Goal: Task Accomplishment & Management: Manage account settings

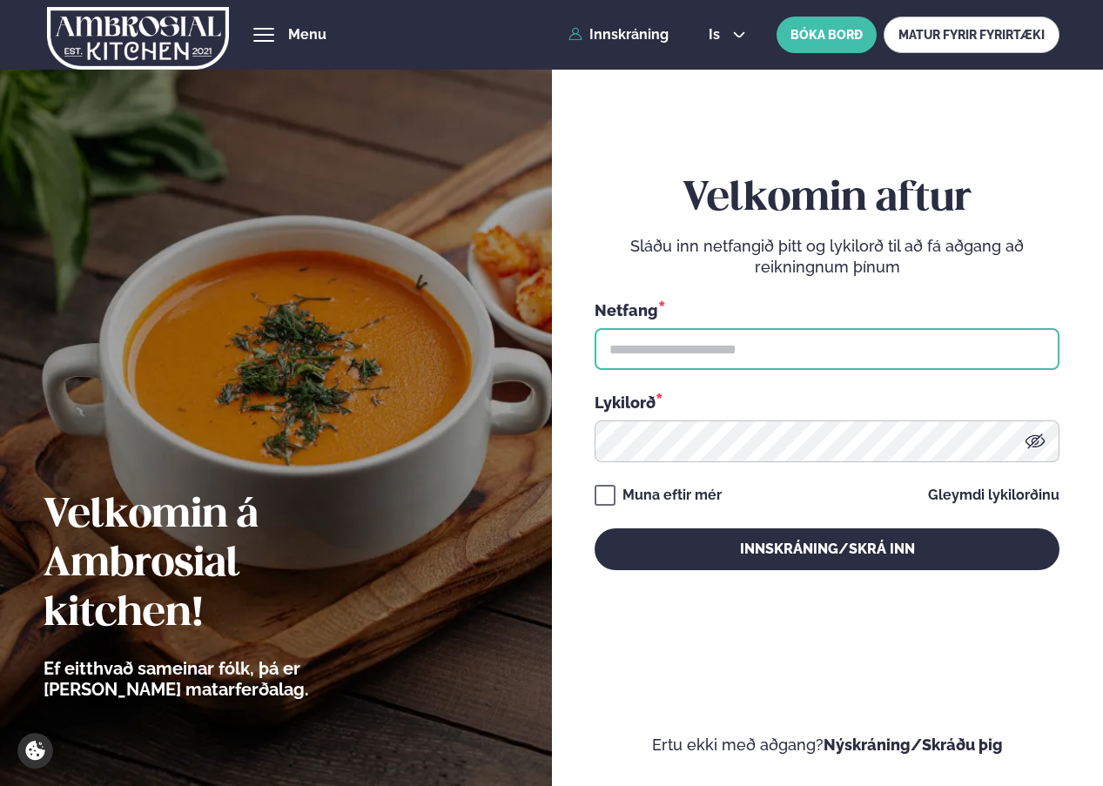
click at [648, 339] on input "text" at bounding box center [827, 349] width 465 height 42
type input "**********"
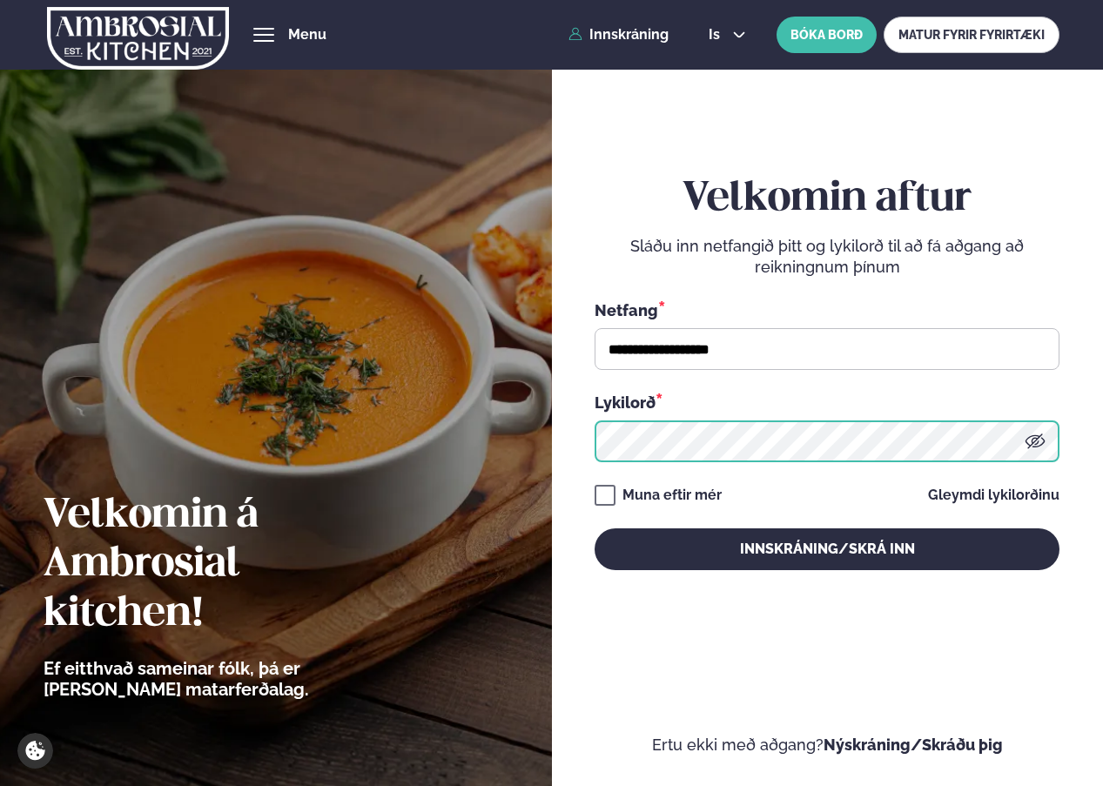
click at [595, 528] on button "Innskráning/Skrá inn" at bounding box center [827, 549] width 465 height 42
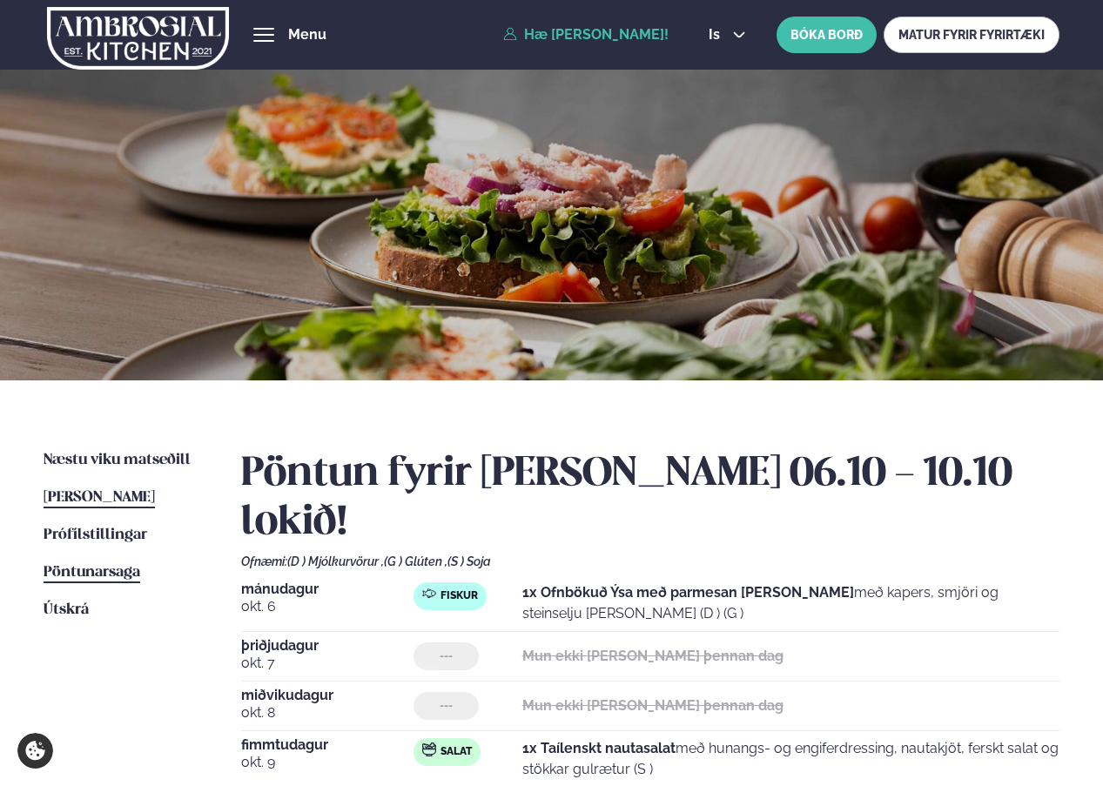
click at [105, 568] on span "Pöntunarsaga" at bounding box center [92, 572] width 97 height 15
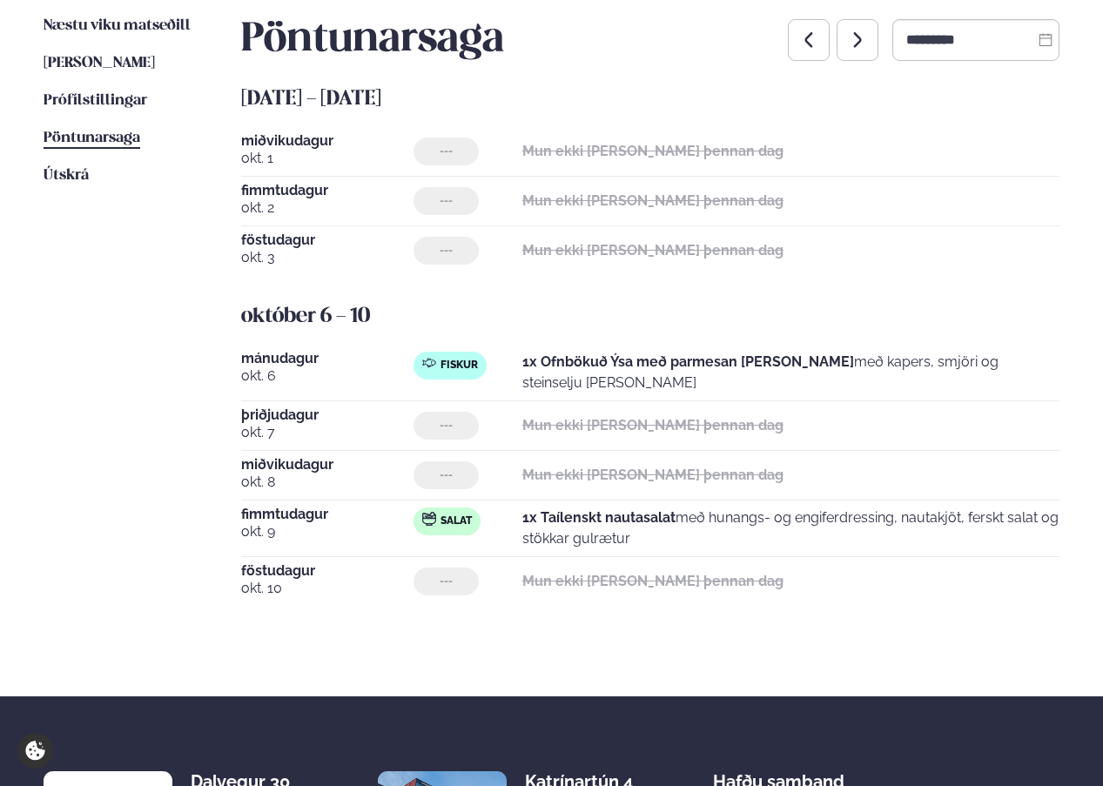
scroll to position [435, 0]
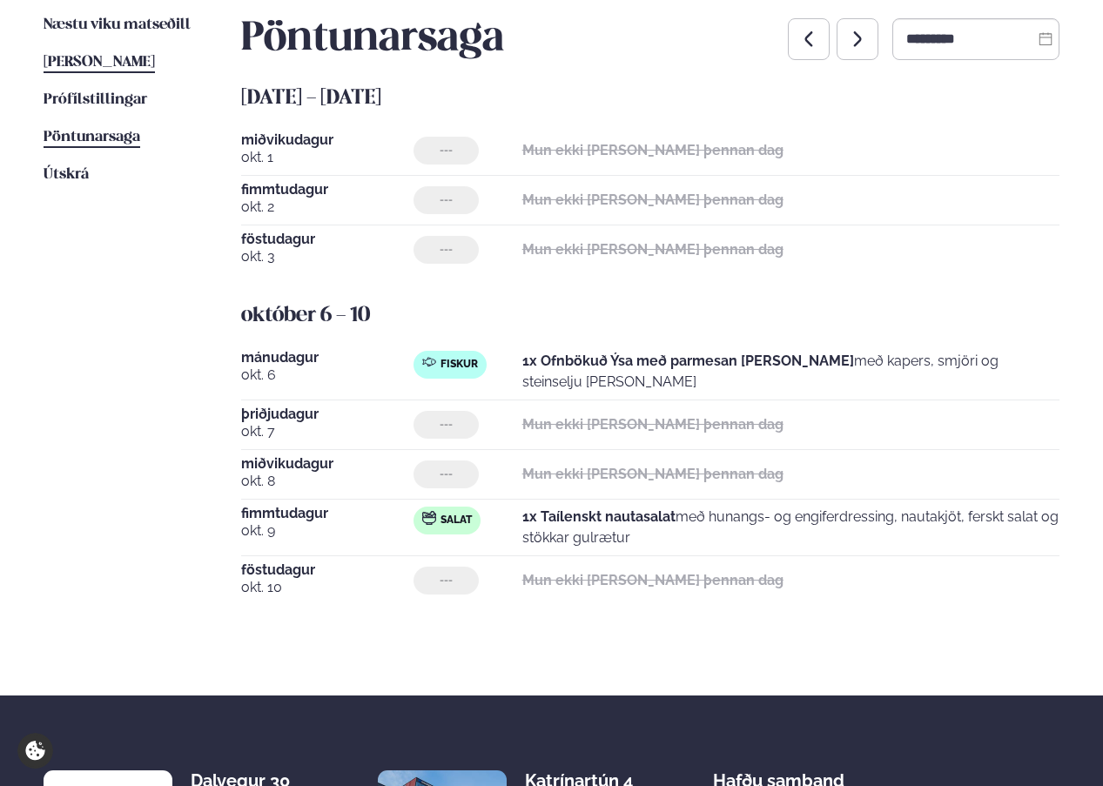
click at [111, 53] on link "[PERSON_NAME] matseðill [PERSON_NAME]" at bounding box center [99, 62] width 111 height 21
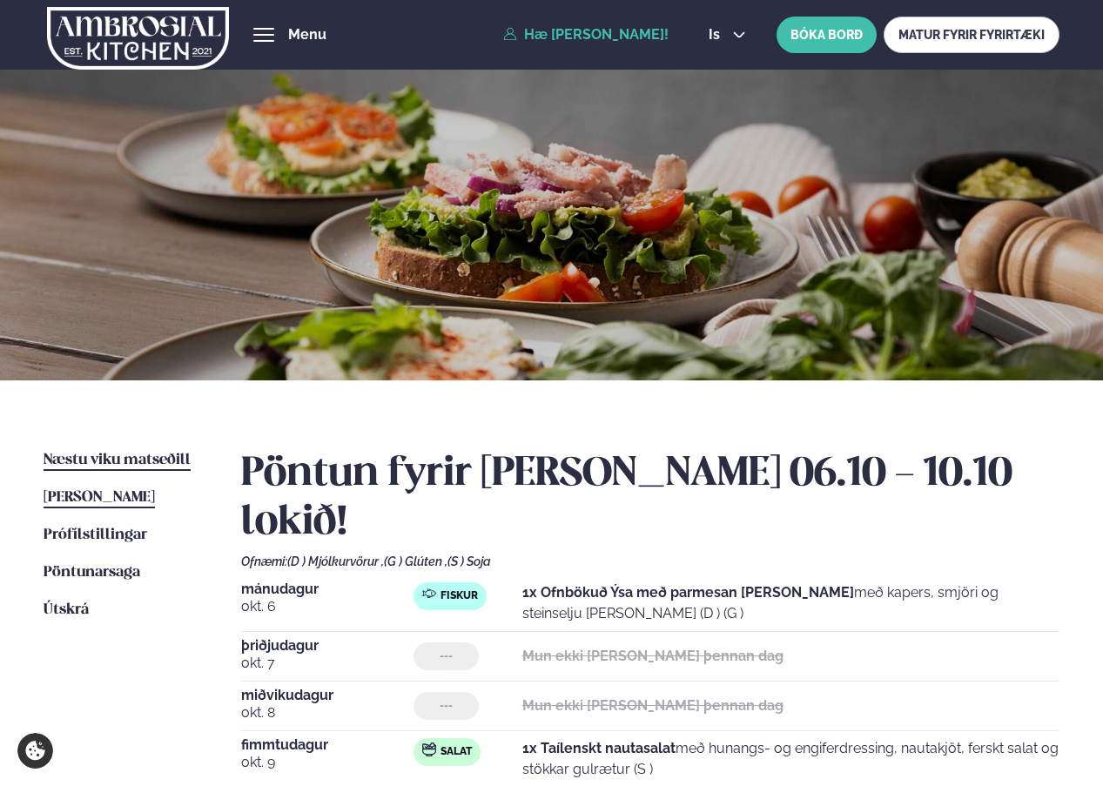
click at [129, 462] on span "Næstu viku matseðill" at bounding box center [117, 460] width 147 height 15
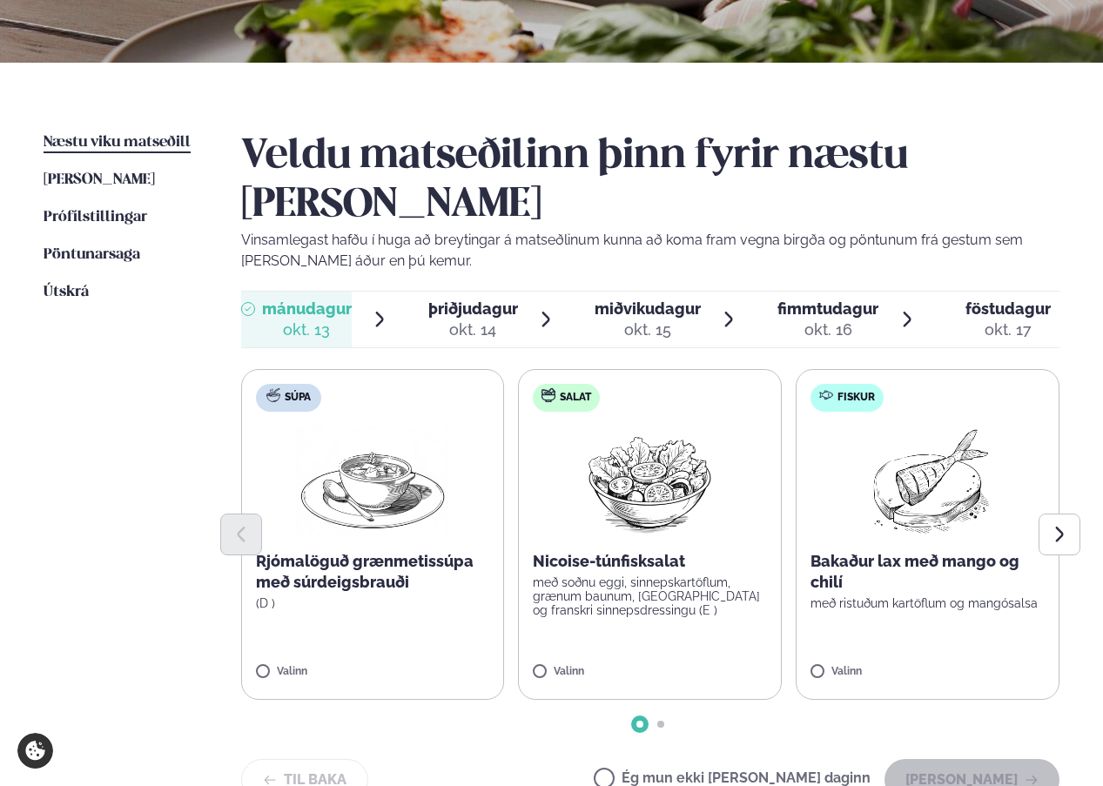
scroll to position [348, 0]
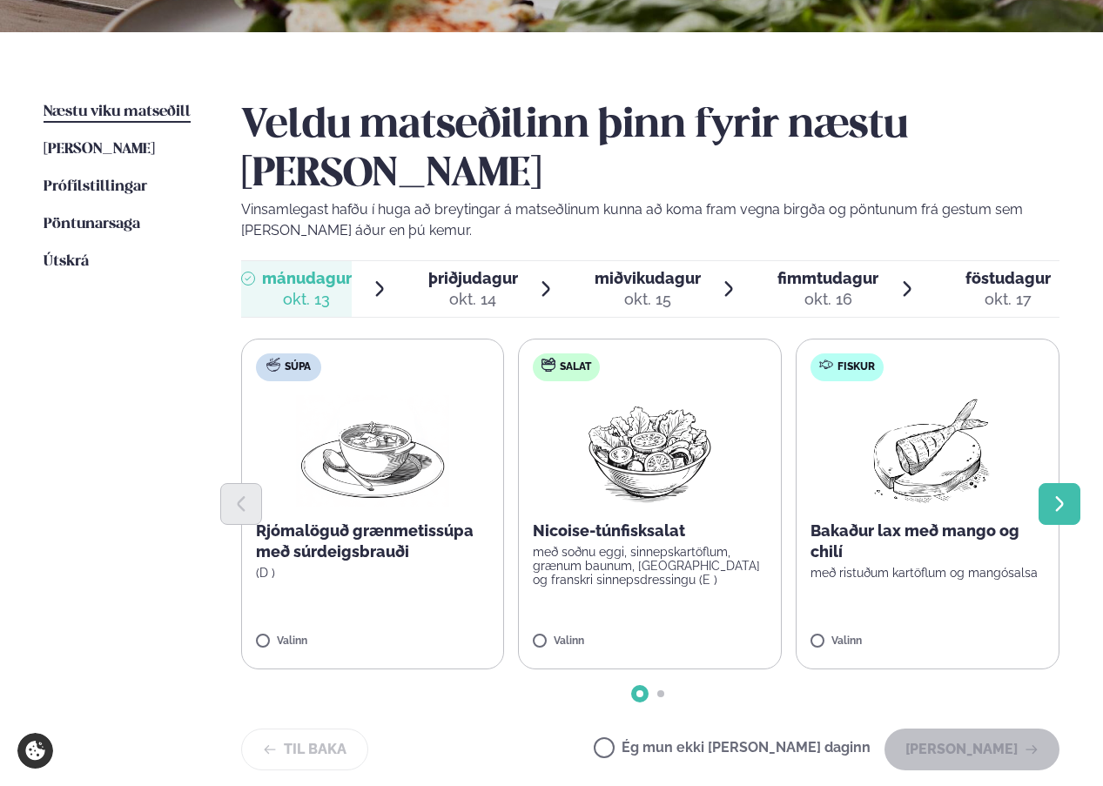
click at [1072, 483] on button "Next slide" at bounding box center [1059, 504] width 42 height 42
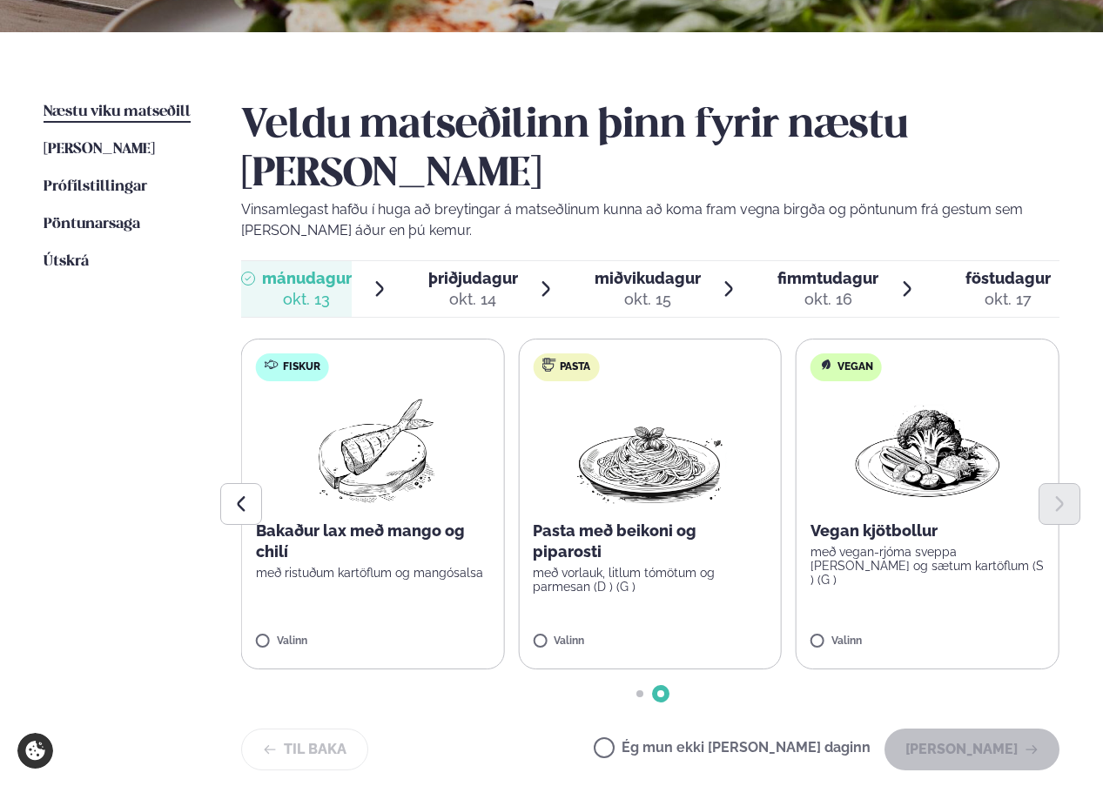
click at [437, 269] on span "þriðjudagur" at bounding box center [473, 278] width 90 height 18
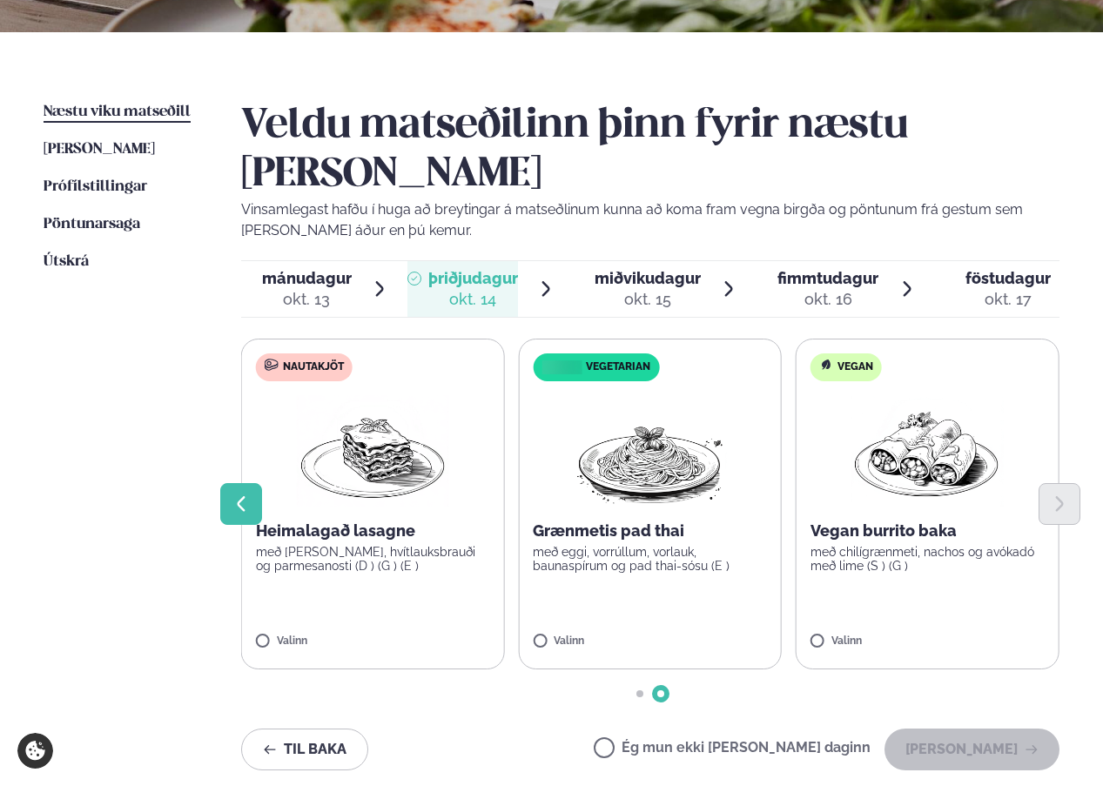
click at [243, 494] on icon "Previous slide" at bounding box center [241, 503] width 19 height 19
